Goal: Transaction & Acquisition: Purchase product/service

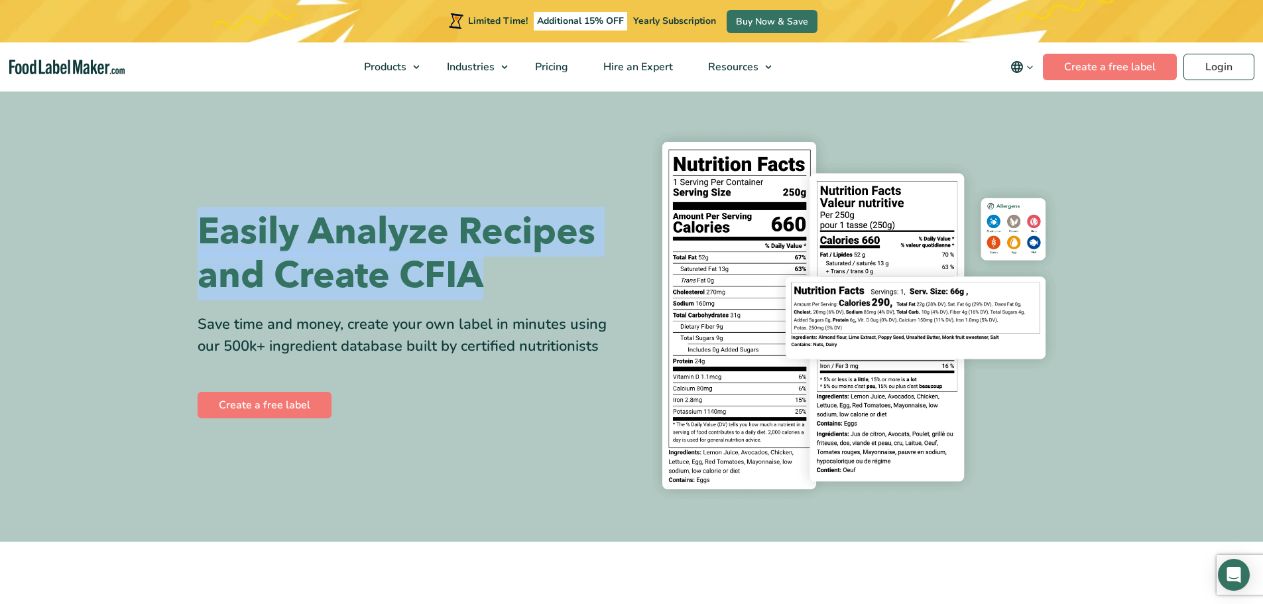
drag, startPoint x: 168, startPoint y: 217, endPoint x: 497, endPoint y: 267, distance: 332.0
click at [497, 267] on section "Easily Analyze Recipes and Create CFIA Save time and money, create your own lab…" at bounding box center [631, 315] width 1263 height 452
click at [497, 267] on h1 "Easily Analyze Recipes and Create CFIA" at bounding box center [410, 254] width 424 height 88
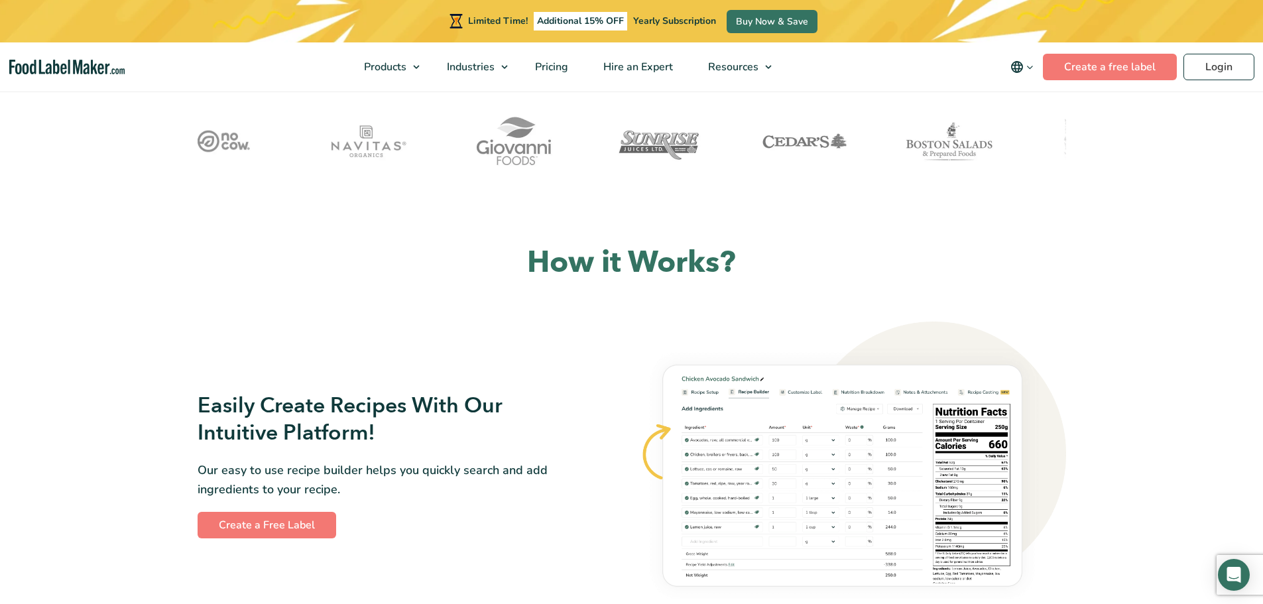
scroll to position [597, 0]
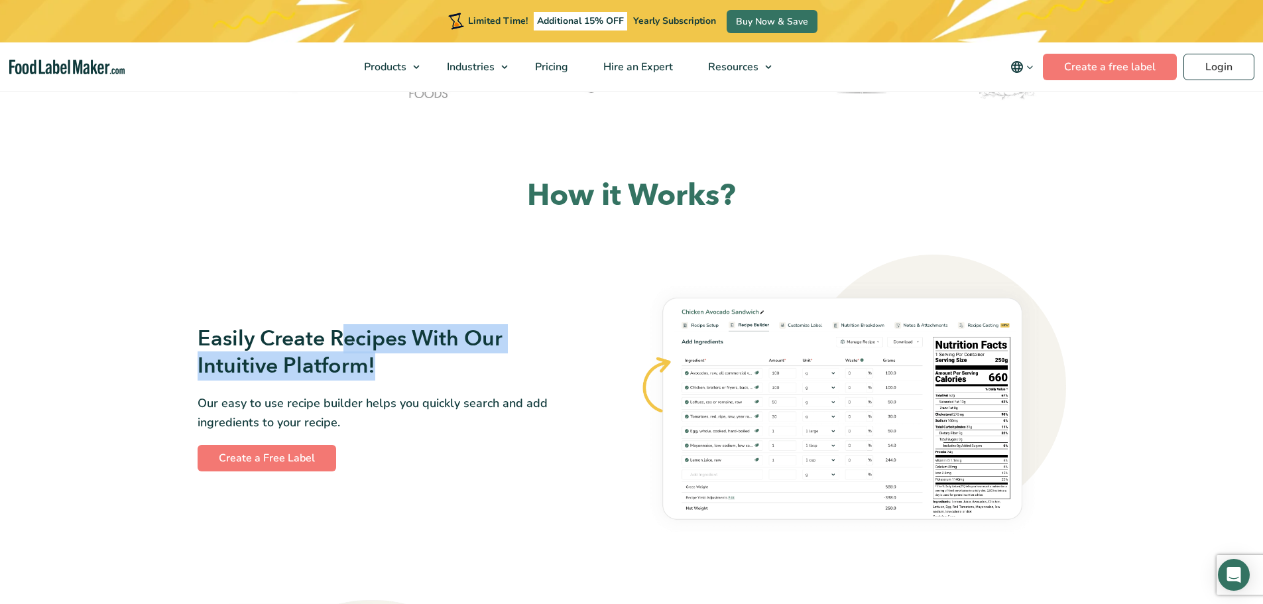
drag, startPoint x: 343, startPoint y: 341, endPoint x: 392, endPoint y: 356, distance: 51.4
click at [392, 356] on h3 "Easily Create Recipes With Our Intuitive Platform!" at bounding box center [390, 352] width 384 height 55
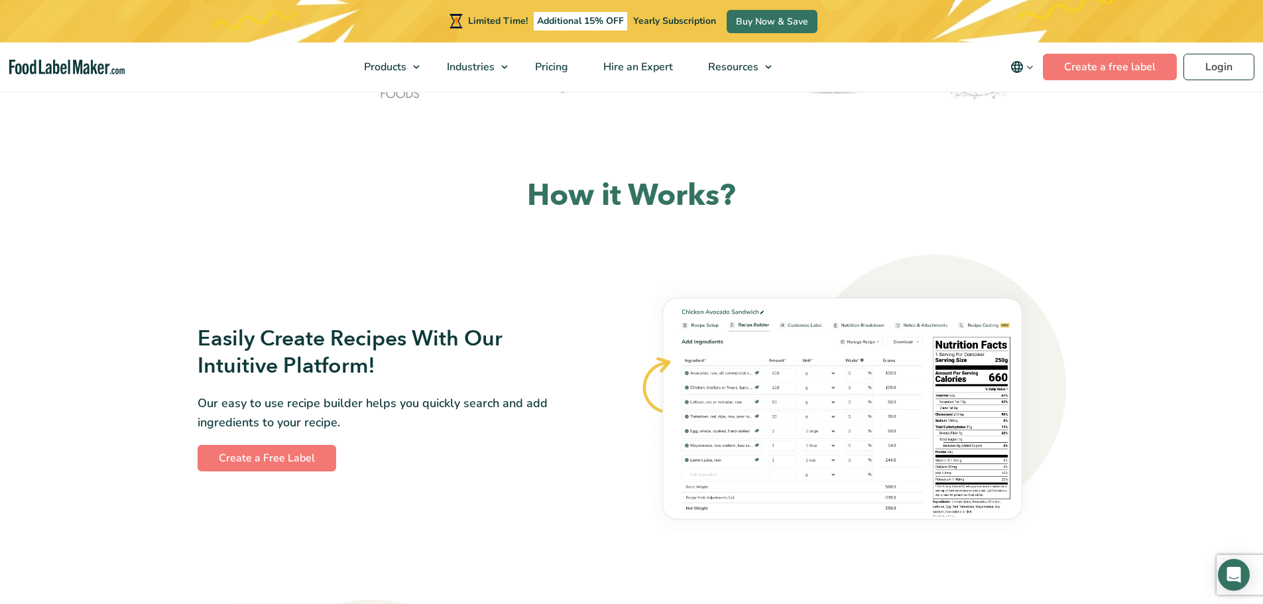
click at [392, 356] on h3 "Easily Create Recipes With Our Intuitive Platform!" at bounding box center [390, 352] width 384 height 55
drag, startPoint x: 404, startPoint y: 390, endPoint x: 406, endPoint y: 424, distance: 33.2
click at [406, 424] on div "Easily Create Recipes With Our Intuitive Platform! Our easy to use recipe build…" at bounding box center [411, 398] width 426 height 147
click at [406, 424] on p "Our easy to use recipe builder helps you quickly search and add ingredients to …" at bounding box center [390, 413] width 384 height 38
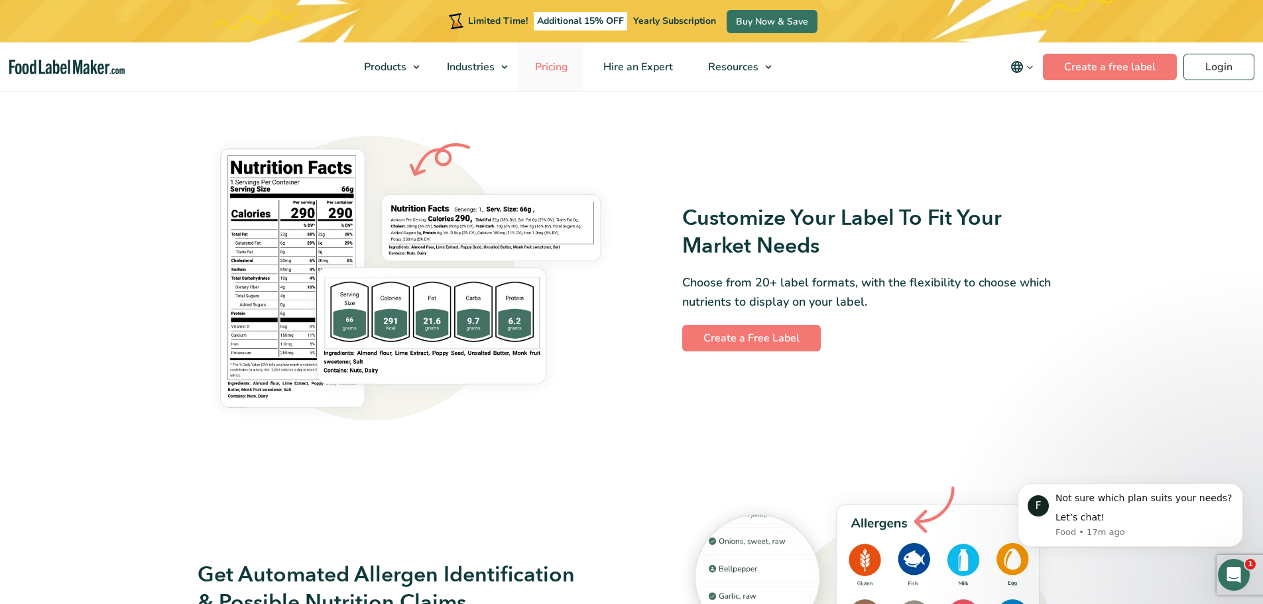
scroll to position [0, 0]
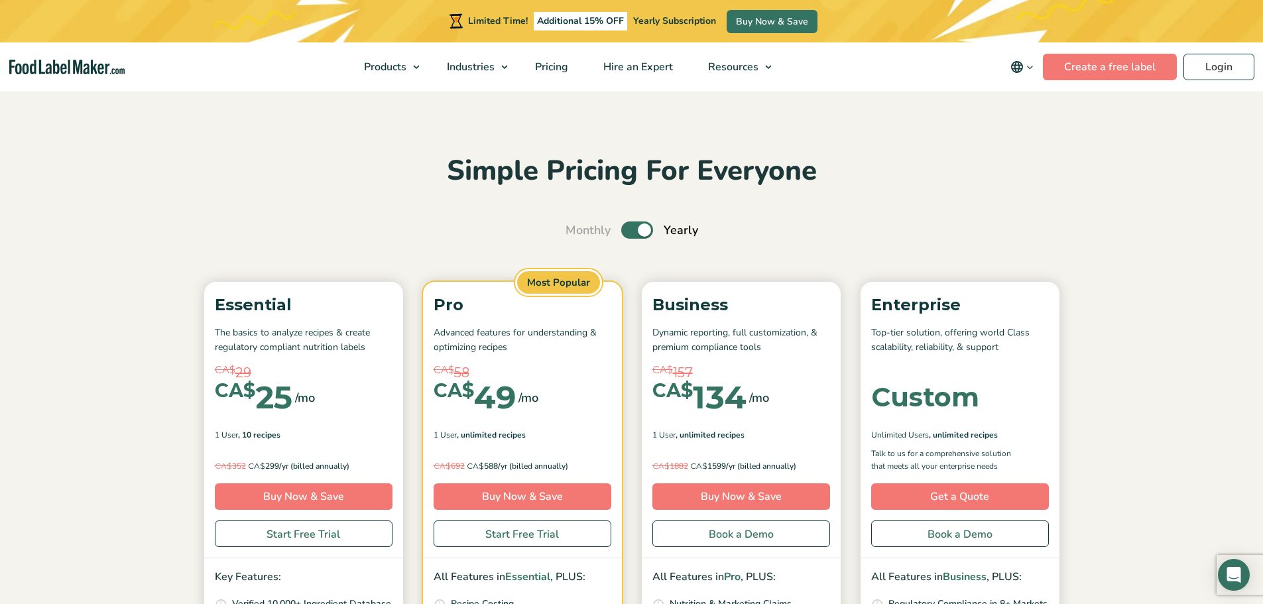
click at [621, 227] on label "Toggle" at bounding box center [637, 229] width 32 height 17
click at [577, 227] on input "Toggle" at bounding box center [572, 230] width 9 height 9
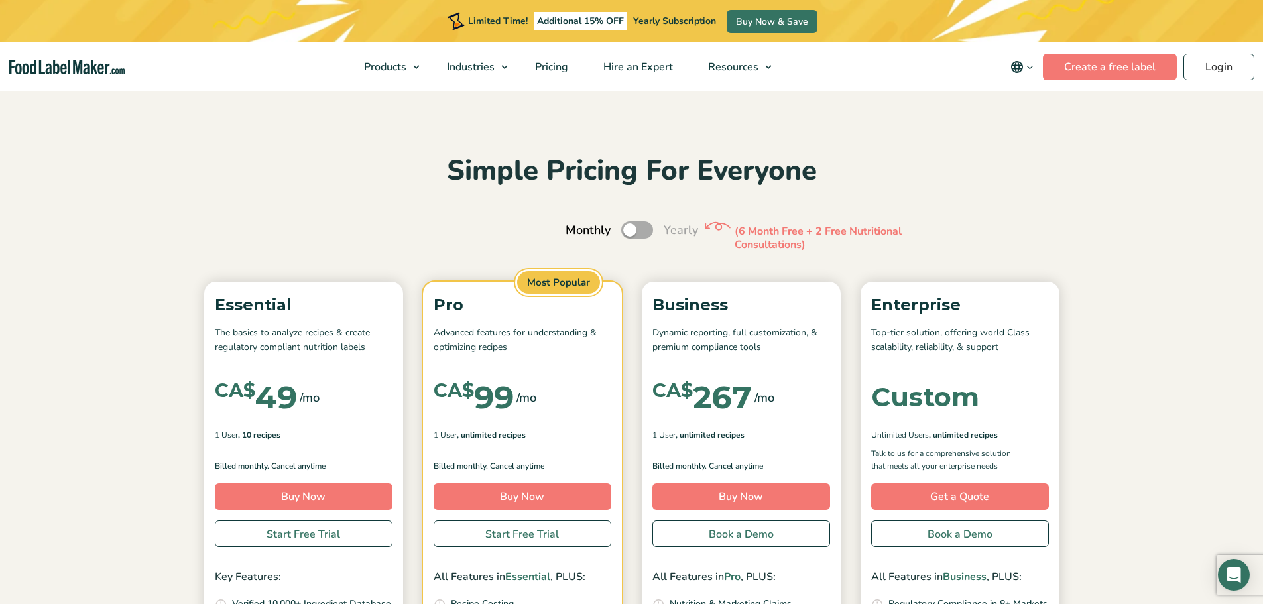
click at [630, 227] on label "Toggle" at bounding box center [637, 229] width 32 height 17
click at [577, 227] on input "Toggle" at bounding box center [572, 230] width 9 height 9
checkbox input "true"
